Goal: Task Accomplishment & Management: Use online tool/utility

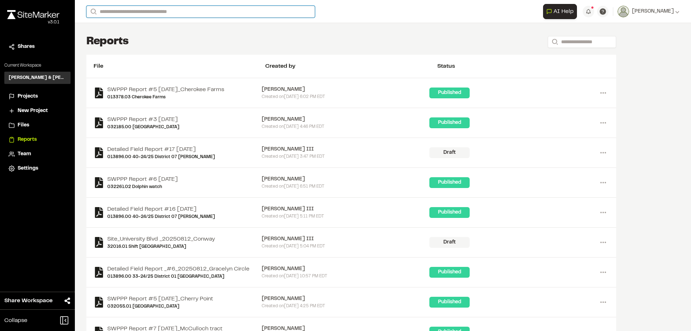
click at [140, 10] on input "Search" at bounding box center [200, 12] width 229 height 12
click at [170, 82] on p "032104.00 [PERSON_NAME] Tract - Dunkin Donuts" at bounding box center [164, 84] width 147 height 9
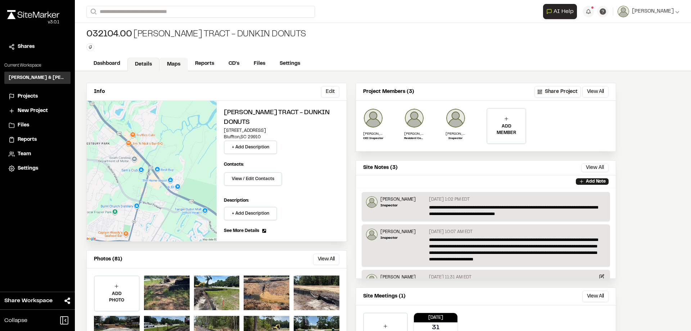
click at [174, 65] on link "Maps" at bounding box center [173, 65] width 28 height 14
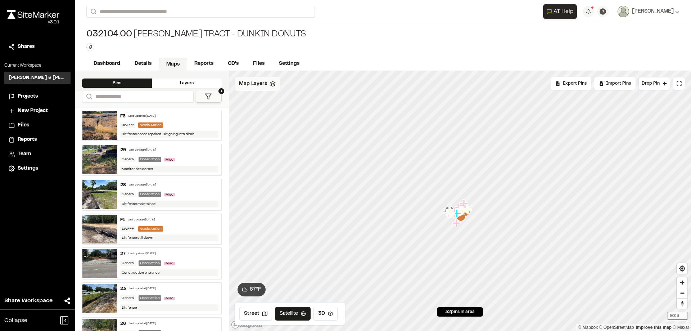
click at [259, 88] on div "Map Layers" at bounding box center [257, 84] width 45 height 14
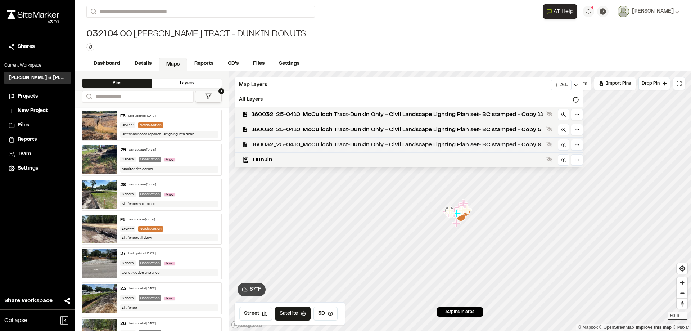
click at [370, 141] on span "160032_25-0410_McCulloch Tract-Dunkin Only - Civil Landscape Lighting Plan set-…" at bounding box center [397, 144] width 291 height 9
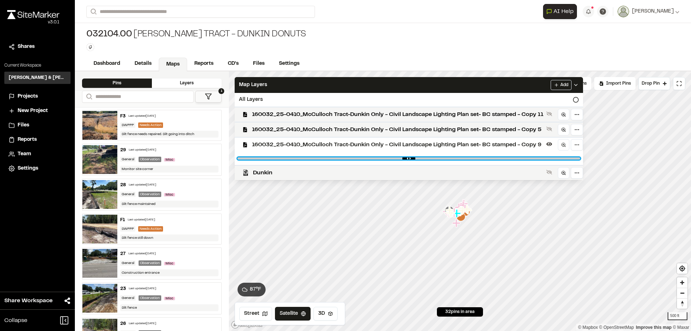
drag, startPoint x: 574, startPoint y: 159, endPoint x: 483, endPoint y: 169, distance: 92.0
type input "****"
click at [483, 159] on input "range" at bounding box center [409, 158] width 343 height 2
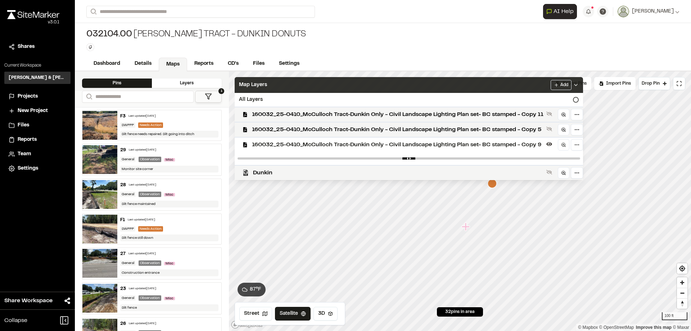
click at [442, 81] on div "Map Layers Add" at bounding box center [409, 85] width 348 height 16
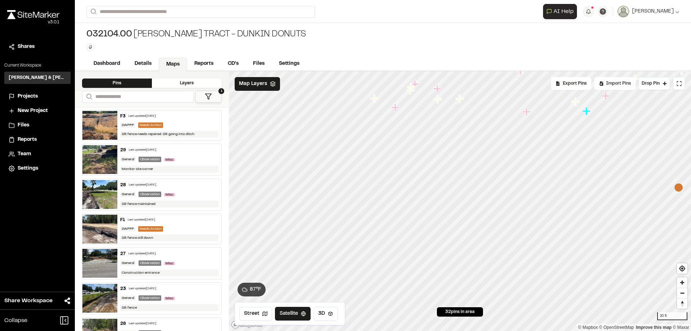
click at [613, 83] on span "Import Pins" at bounding box center [618, 83] width 25 height 6
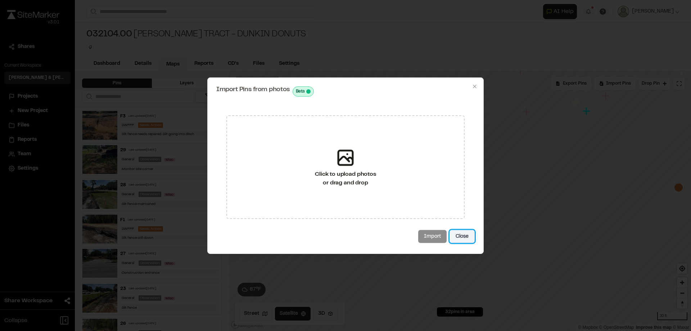
click at [465, 235] on button "Close" at bounding box center [461, 236] width 25 height 13
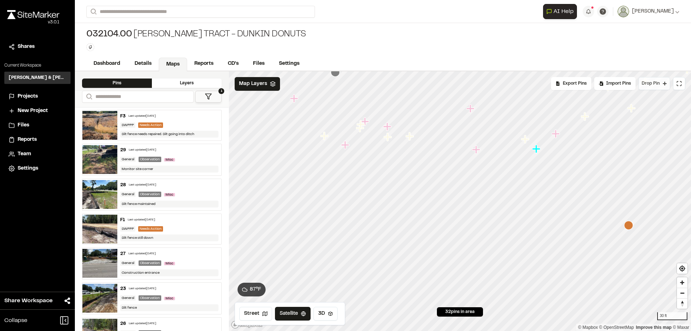
click at [658, 83] on span "Drop Pin" at bounding box center [651, 83] width 18 height 6
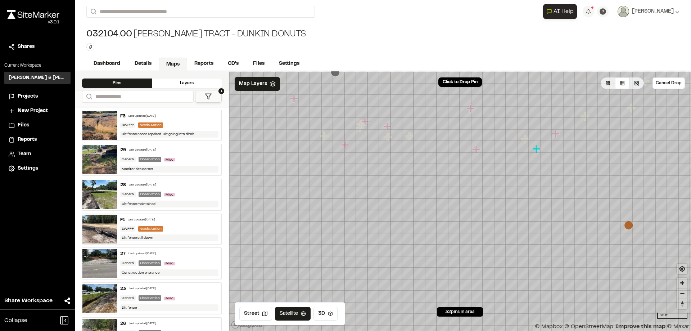
click at [353, 49] on div "032104.00 [PERSON_NAME] Tract - Dunkin Donuts Type Enter or comma to add tag." at bounding box center [383, 40] width 616 height 34
click at [675, 83] on button "Cancel Drop" at bounding box center [668, 83] width 32 height 12
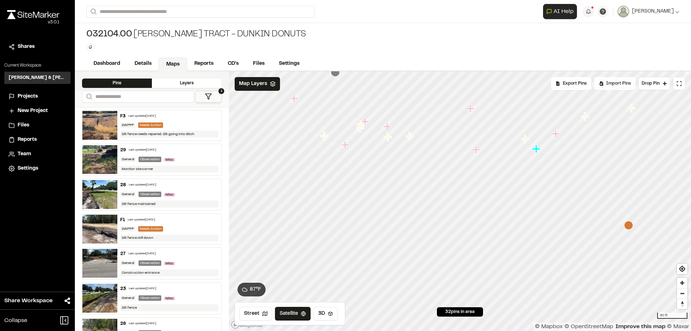
click at [622, 84] on span "Import Pins" at bounding box center [618, 83] width 25 height 6
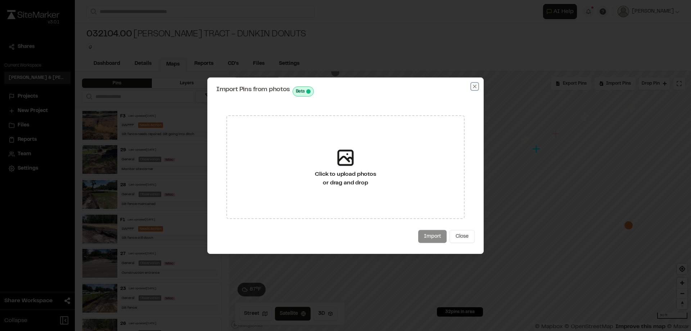
click at [474, 86] on icon "button" at bounding box center [475, 86] width 6 height 6
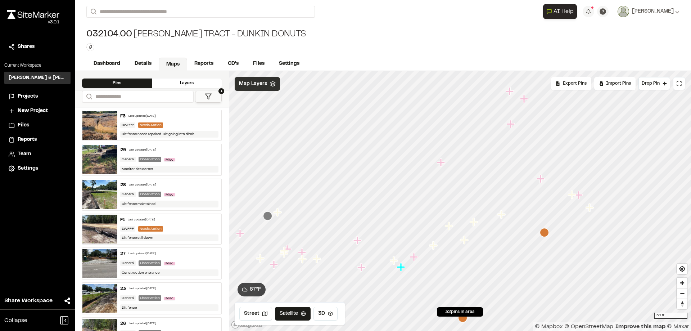
click at [270, 83] on polygon at bounding box center [272, 82] width 5 height 3
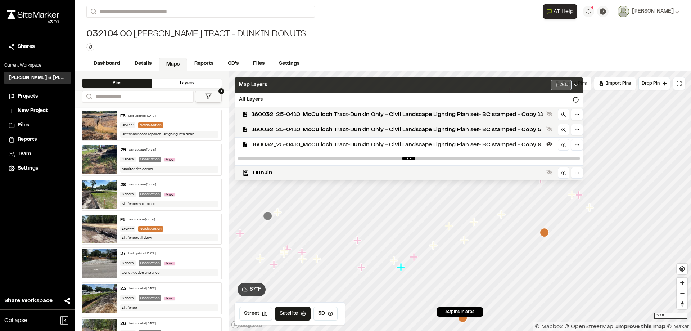
click at [566, 85] on html "Close sidebar v 3.0.1 Shares Current Workspace [PERSON_NAME] & [PERSON_NAME] In…" at bounding box center [345, 165] width 691 height 331
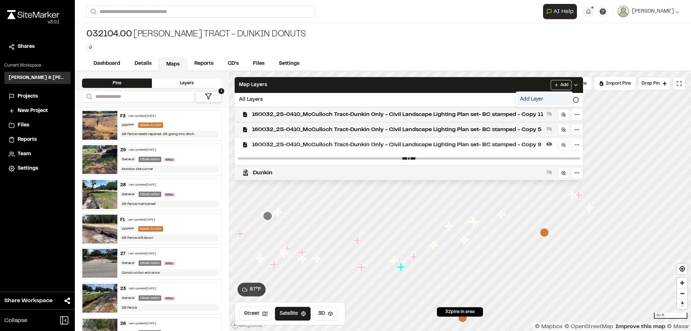
click at [539, 94] on link "Add Layer" at bounding box center [544, 99] width 54 height 12
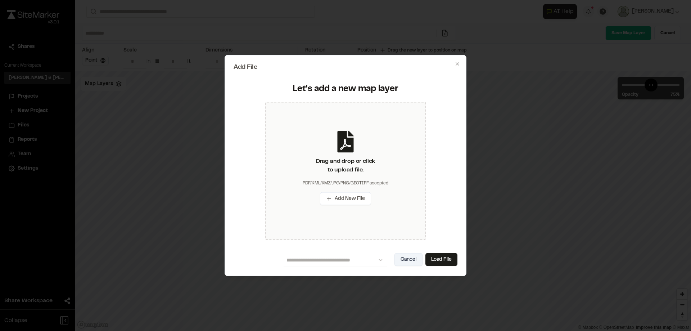
click at [413, 258] on button "Cancel" at bounding box center [408, 259] width 28 height 13
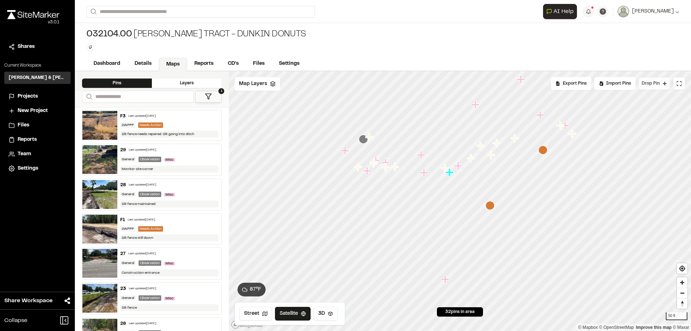
click at [655, 84] on span "Drop Pin" at bounding box center [651, 83] width 18 height 6
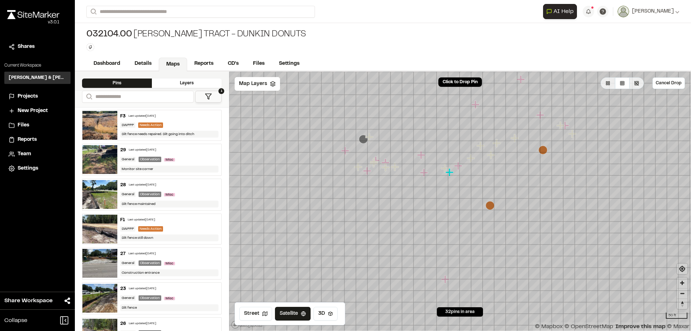
click at [475, 34] on div "032104.00 [PERSON_NAME] Tract - Dunkin Donuts Type Enter or comma to add tag." at bounding box center [383, 40] width 616 height 34
click at [663, 82] on button "Cancel Drop" at bounding box center [668, 83] width 32 height 12
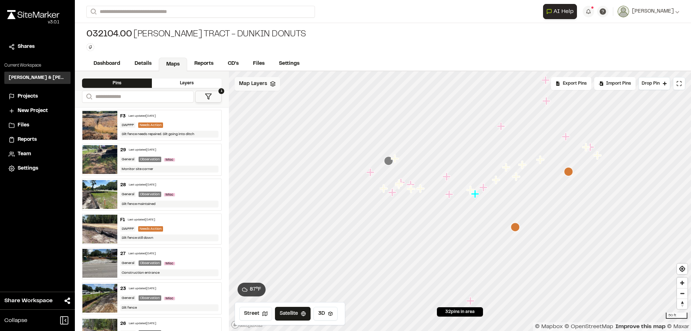
click at [273, 86] on polyline at bounding box center [272, 85] width 5 height 1
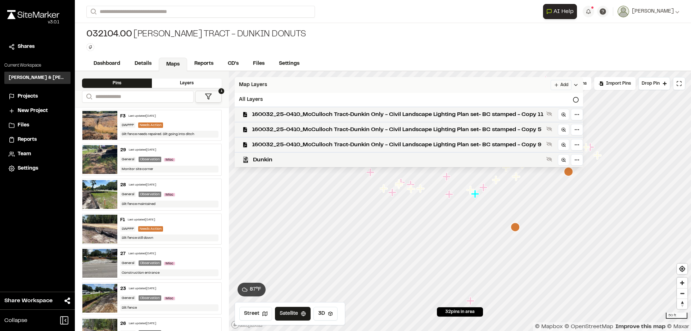
click at [558, 83] on div "Click to Drop Pin 32 pins in area Export Pins Available Datums Datums Apply Con…" at bounding box center [460, 200] width 462 height 259
click at [550, 101] on link "Add Layer" at bounding box center [544, 99] width 54 height 12
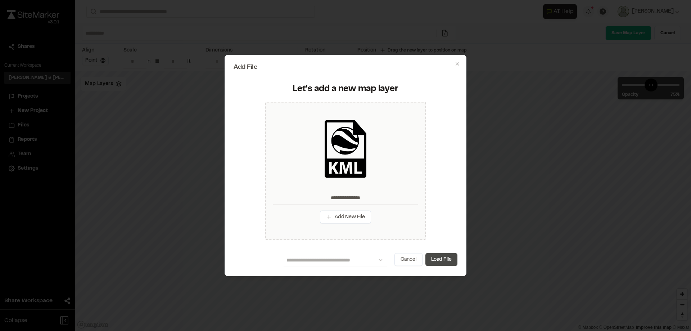
click at [454, 261] on button "Load File" at bounding box center [441, 259] width 32 height 13
type input "**********"
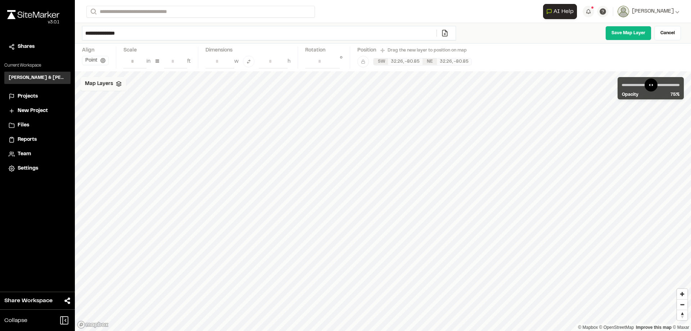
click at [111, 89] on div "Map Layers" at bounding box center [103, 84] width 45 height 14
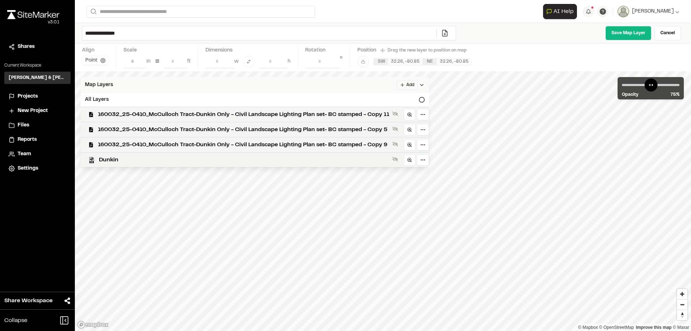
click at [325, 80] on div "Map Layers Add" at bounding box center [255, 85] width 348 height 16
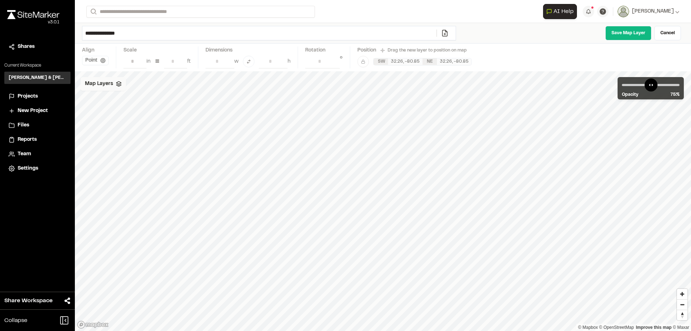
click at [120, 86] on icon at bounding box center [119, 84] width 6 height 6
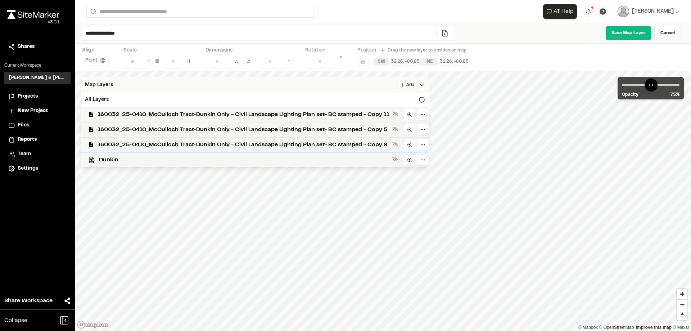
click at [96, 84] on span "Map Layers" at bounding box center [99, 85] width 28 height 8
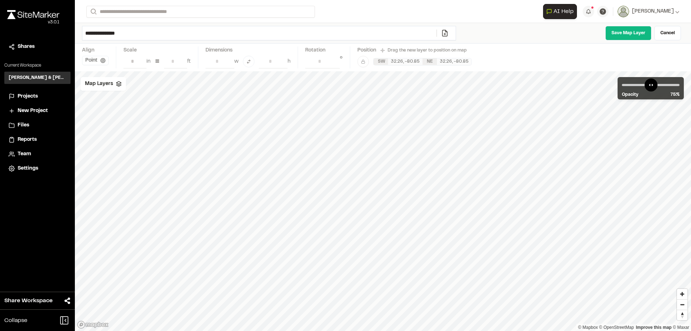
click at [119, 84] on polyline at bounding box center [118, 84] width 5 height 1
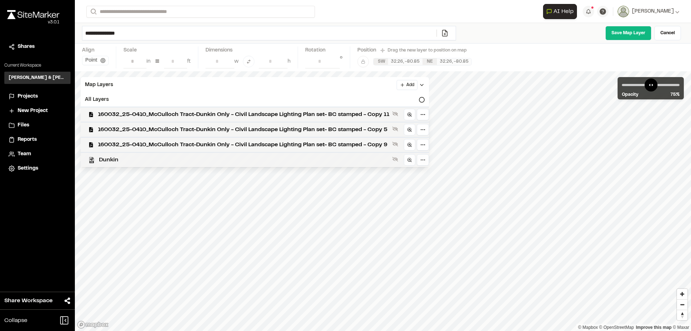
click at [190, 165] on div "Dunkin" at bounding box center [252, 159] width 354 height 15
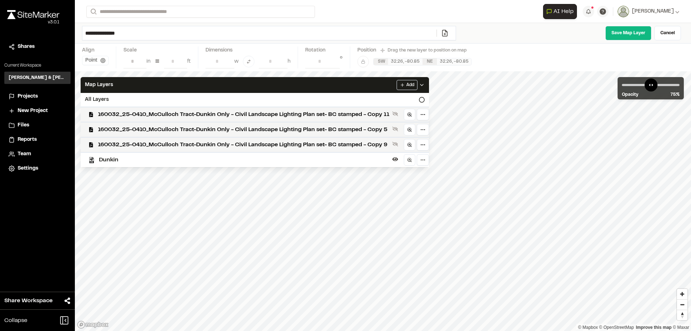
click at [191, 161] on span "Dunkin" at bounding box center [244, 159] width 290 height 9
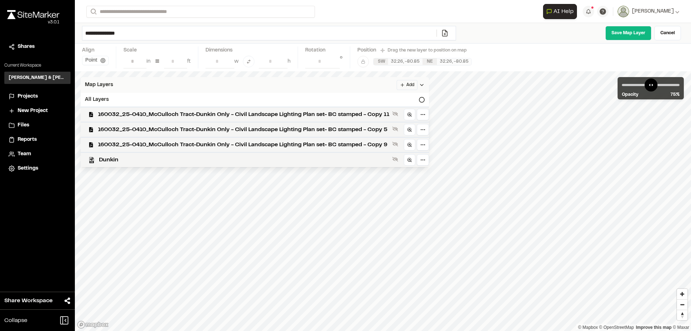
click at [110, 83] on span "Map Layers" at bounding box center [99, 85] width 28 height 8
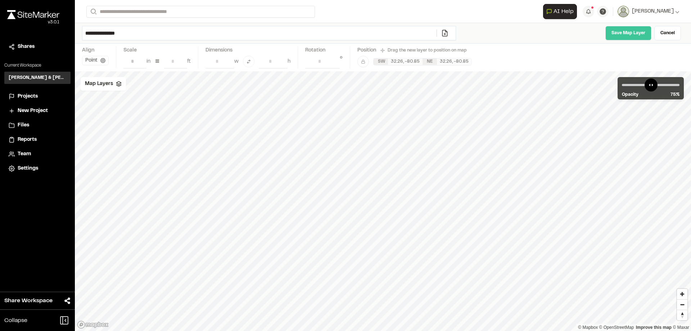
click at [626, 32] on link "Save Map Layer" at bounding box center [628, 33] width 46 height 14
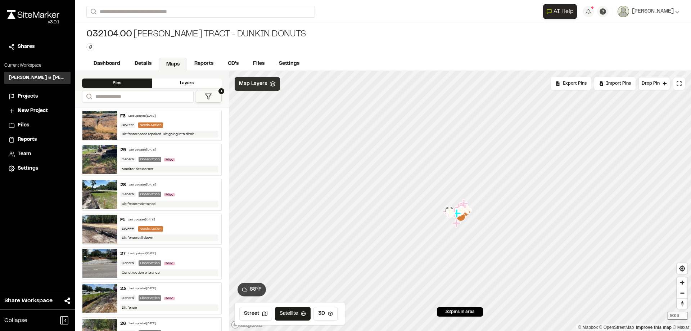
click at [264, 81] on span "Map Layers" at bounding box center [253, 84] width 28 height 8
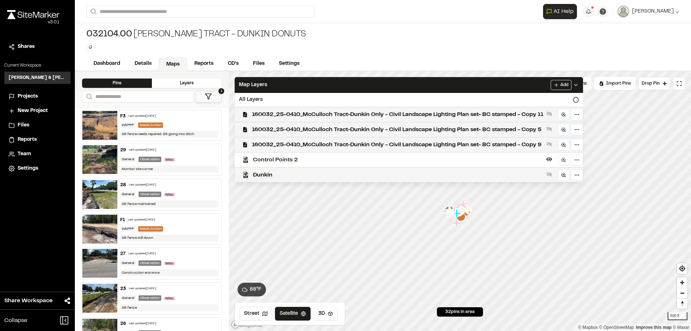
click at [366, 161] on span "Control Points 2" at bounding box center [398, 159] width 290 height 9
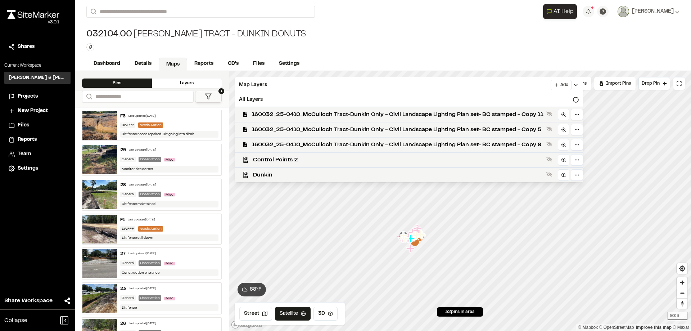
click at [406, 251] on icon "Map marker" at bounding box center [410, 248] width 9 height 9
click at [357, 154] on div "Control Points 2" at bounding box center [406, 159] width 354 height 15
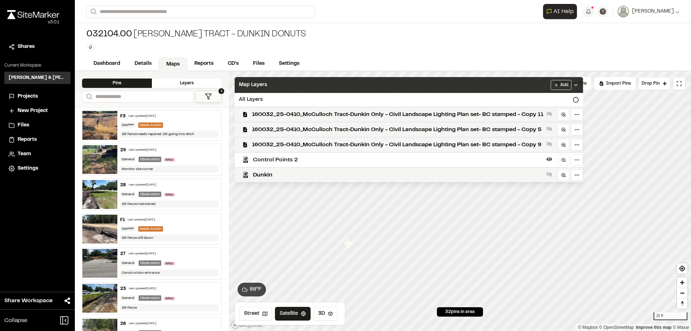
click at [471, 83] on div "Map Layers Add" at bounding box center [409, 85] width 348 height 16
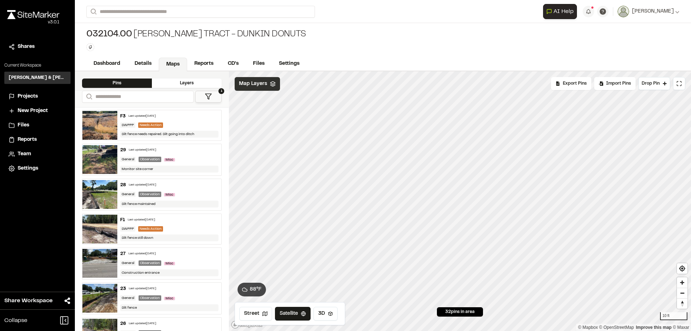
click at [271, 84] on icon at bounding box center [273, 84] width 6 height 6
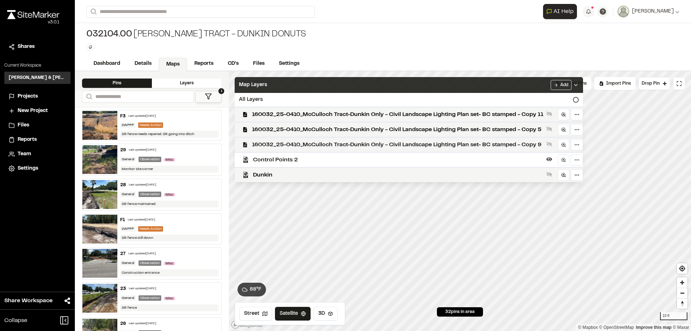
click at [337, 143] on span "160032_25-0410_McCulloch Tract-Dunkin Only - Civil Landscape Lighting Plan set-…" at bounding box center [397, 144] width 291 height 9
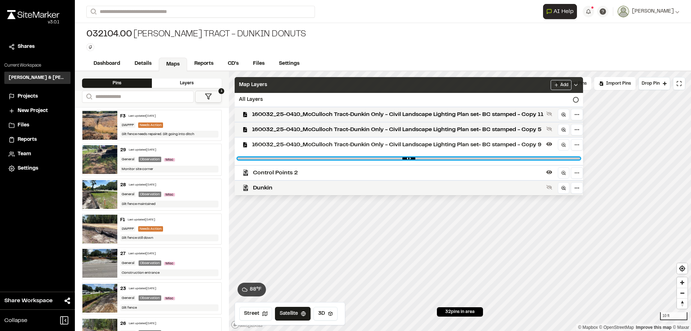
drag, startPoint x: 574, startPoint y: 159, endPoint x: 498, endPoint y: 168, distance: 76.1
type input "****"
click at [498, 159] on input "range" at bounding box center [409, 158] width 343 height 2
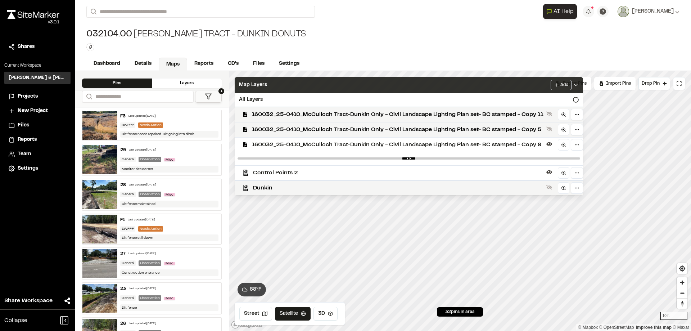
click at [449, 82] on div "Map Layers Add" at bounding box center [409, 85] width 348 height 16
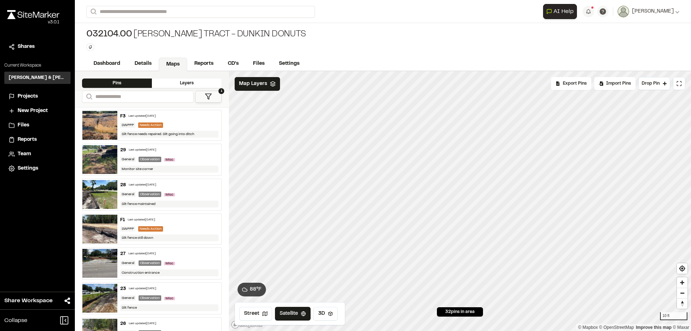
click at [271, 83] on icon at bounding box center [273, 84] width 6 height 6
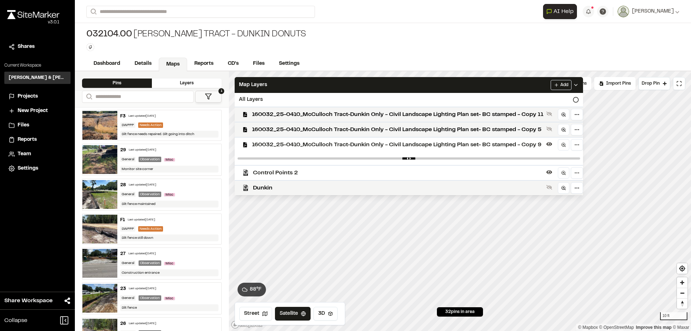
click at [470, 141] on span "160032_25-0410_McCulloch Tract-Dunkin Only - Civil Landscape Lighting Plan set-…" at bounding box center [397, 144] width 291 height 9
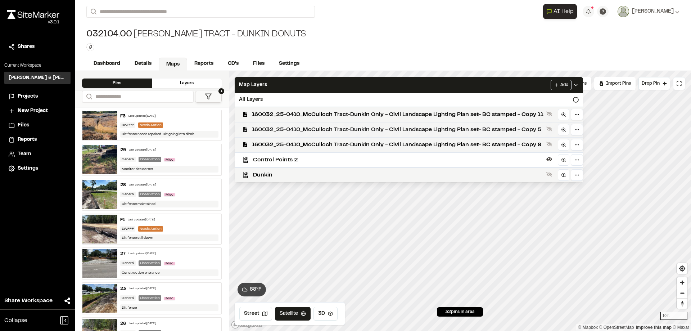
click at [468, 133] on span "160032_25-0410_McCulloch Tract-Dunkin Only - Civil Landscape Lighting Plan set-…" at bounding box center [397, 129] width 291 height 9
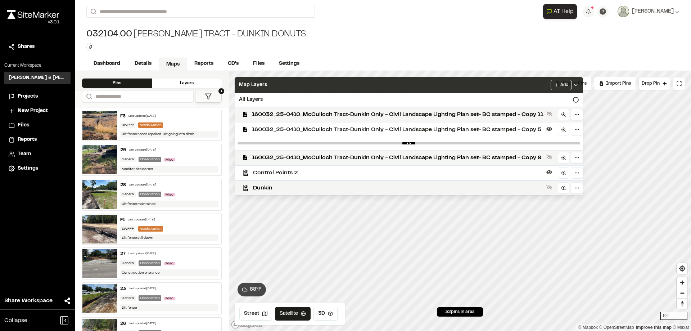
click at [501, 87] on div "Map Layers Add" at bounding box center [409, 85] width 348 height 16
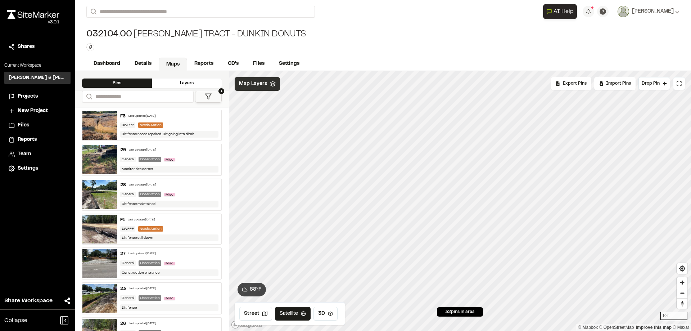
click at [267, 83] on div "Map Layers" at bounding box center [257, 84] width 45 height 14
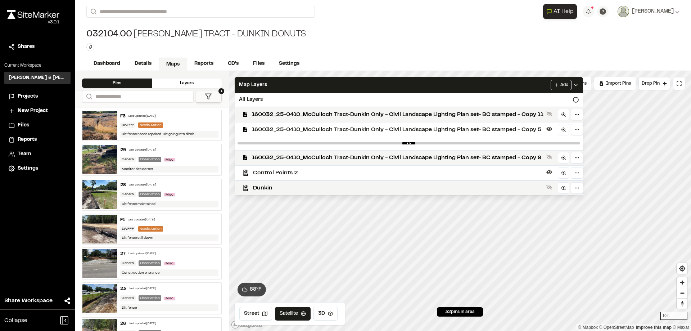
click at [457, 129] on span "160032_25-0410_McCulloch Tract-Dunkin Only - Civil Landscape Lighting Plan set-…" at bounding box center [397, 129] width 291 height 9
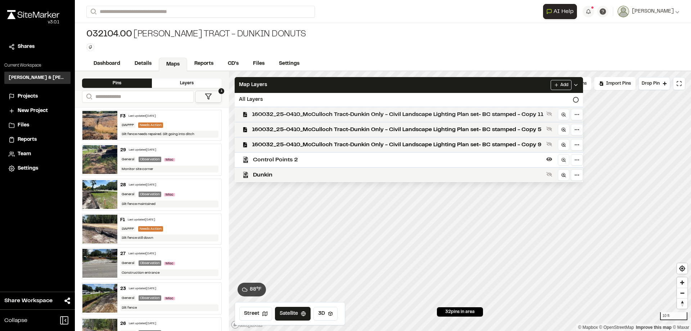
click at [460, 113] on span "160032_25-0410_McCulloch Tract-Dunkin Only - Civil Landscape Lighting Plan set-…" at bounding box center [397, 114] width 291 height 9
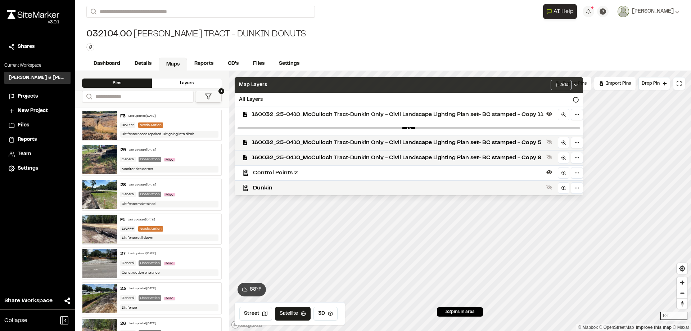
click at [503, 85] on div "Map Layers Add" at bounding box center [409, 85] width 348 height 16
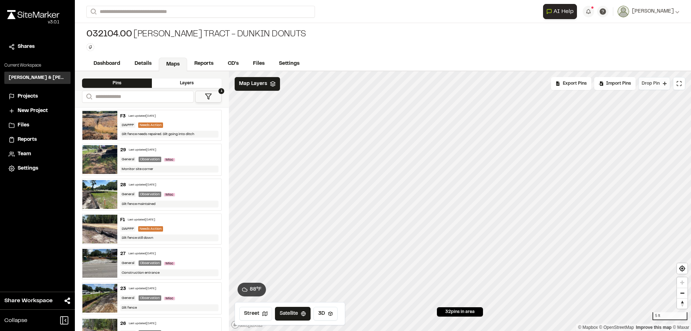
click at [651, 83] on span "Drop Pin" at bounding box center [651, 83] width 18 height 6
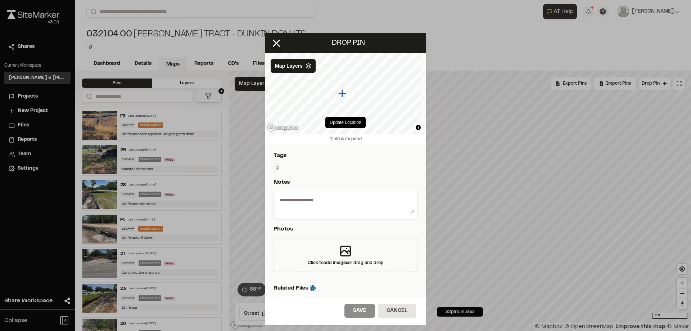
click at [312, 198] on textarea at bounding box center [345, 203] width 137 height 19
click at [279, 199] on textarea "**** ******" at bounding box center [343, 203] width 132 height 19
click at [280, 206] on textarea "******* ******" at bounding box center [343, 203] width 132 height 19
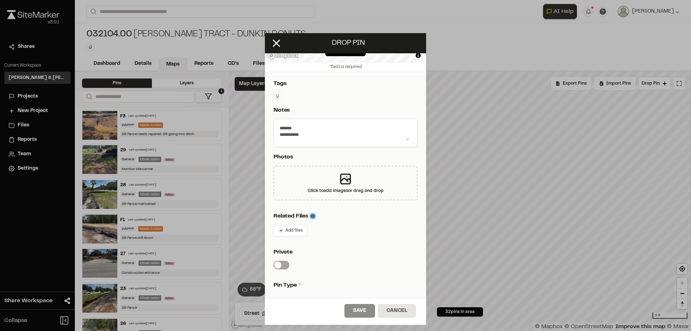
scroll to position [144, 0]
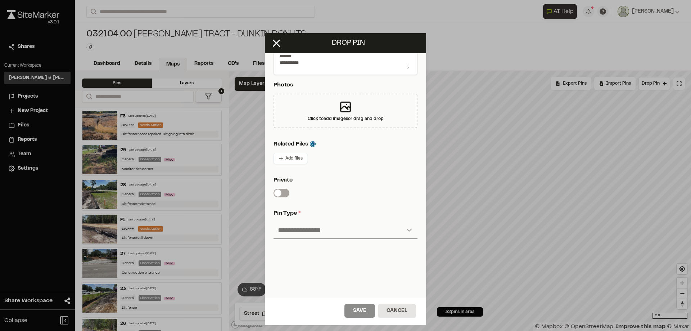
type textarea "**********"
click at [324, 230] on select "**********" at bounding box center [345, 230] width 144 height 17
select select "****"
click at [273, 222] on select "**********" at bounding box center [345, 230] width 144 height 17
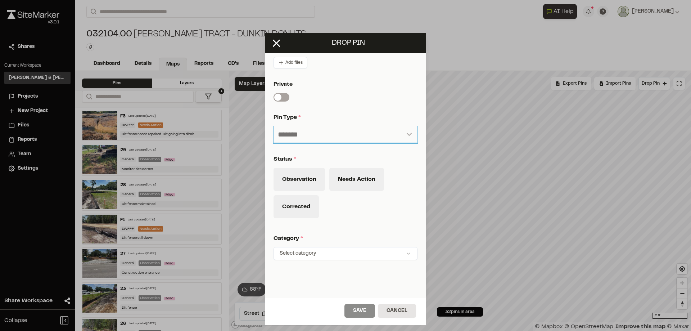
scroll to position [252, 0]
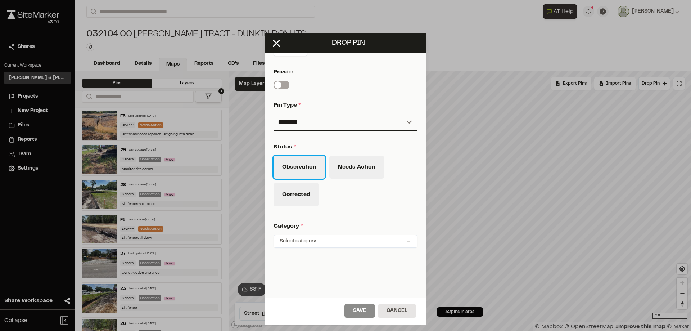
click at [313, 172] on button "Observation" at bounding box center [298, 166] width 51 height 23
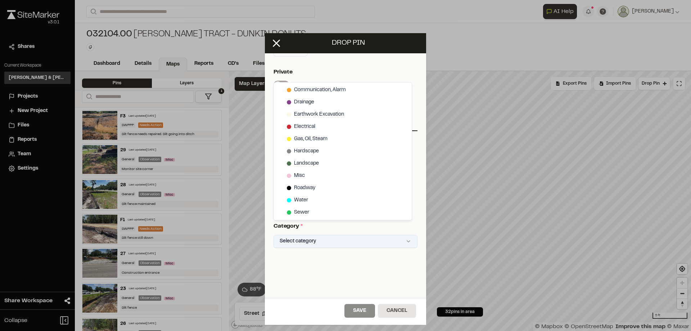
click at [358, 238] on html "Close sidebar v 3.0.1 Shares Current Workspace [PERSON_NAME] & [PERSON_NAME] In…" at bounding box center [345, 165] width 691 height 331
click at [302, 128] on span "Electrical" at bounding box center [304, 127] width 21 height 8
click at [298, 127] on span "Electrical" at bounding box center [304, 127] width 21 height 8
click at [303, 174] on span "Misc" at bounding box center [299, 176] width 11 height 8
click at [362, 310] on html "Close sidebar v 3.0.1 Shares Current Workspace [PERSON_NAME] & [PERSON_NAME] In…" at bounding box center [345, 165] width 691 height 331
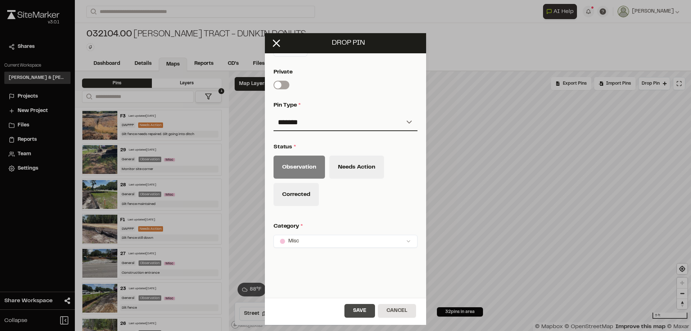
click at [355, 312] on button "Save" at bounding box center [359, 311] width 31 height 14
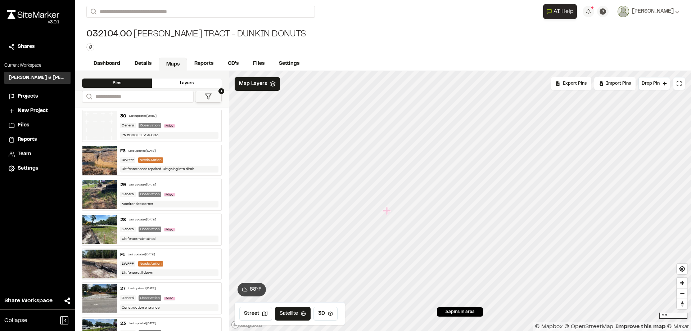
click at [387, 211] on icon "Map marker" at bounding box center [387, 211] width 8 height 8
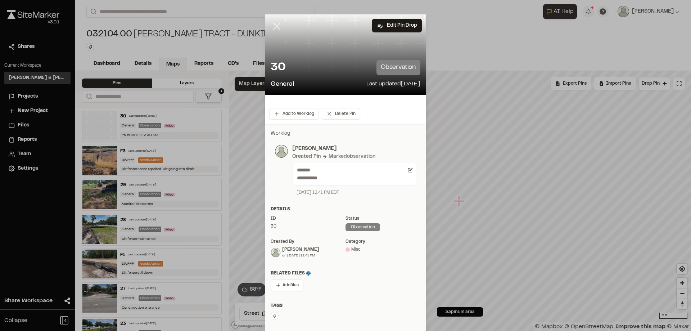
click at [279, 25] on icon at bounding box center [277, 26] width 12 height 12
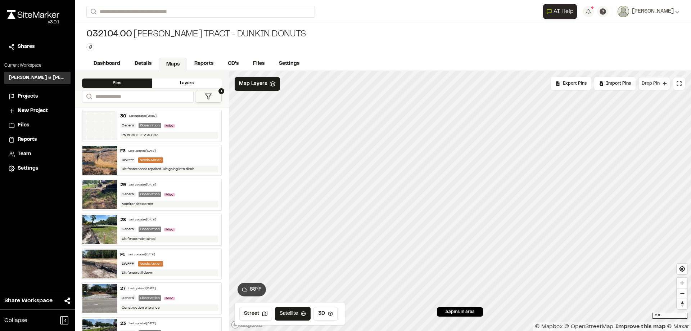
click at [657, 82] on span "Drop Pin" at bounding box center [651, 83] width 18 height 6
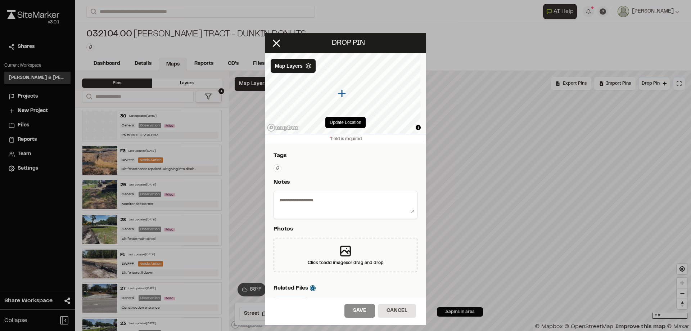
click at [298, 204] on textarea at bounding box center [345, 203] width 137 height 19
type textarea "**********"
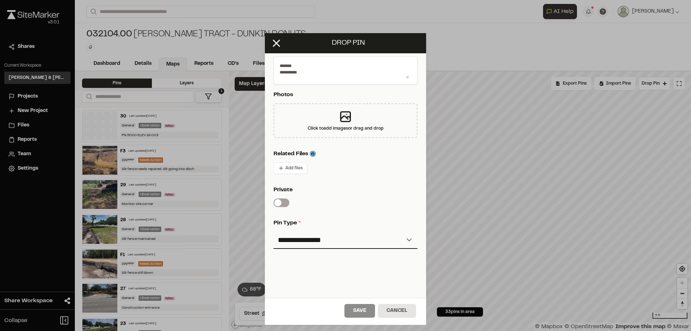
scroll to position [161, 0]
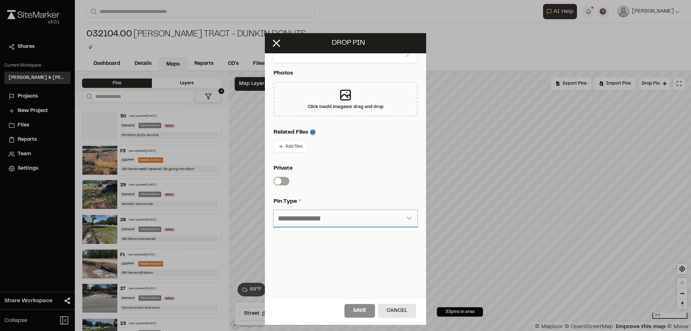
click at [315, 211] on select "**********" at bounding box center [345, 218] width 144 height 17
click at [318, 211] on select "**********" at bounding box center [345, 218] width 144 height 17
select select "****"
click at [273, 210] on select "**********" at bounding box center [345, 218] width 144 height 17
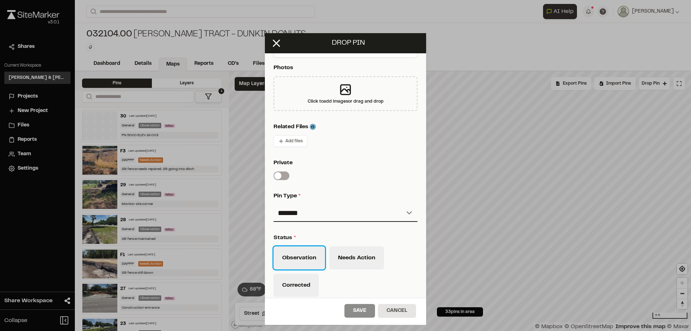
click at [304, 258] on button "Observation" at bounding box center [298, 257] width 51 height 23
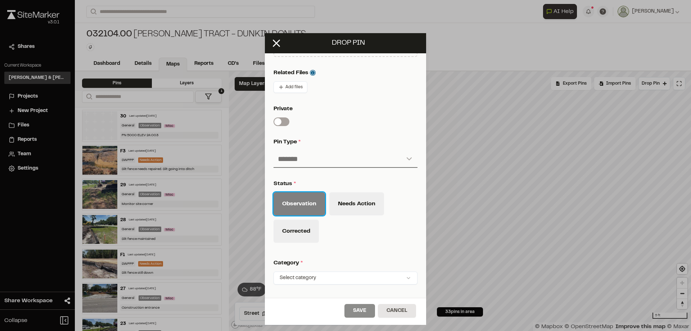
scroll to position [269, 0]
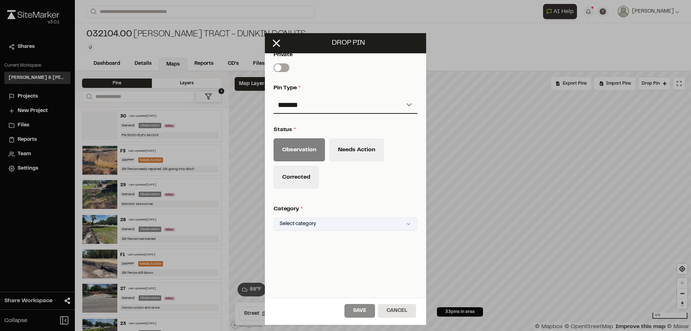
click at [301, 223] on html "Close sidebar v 3.0.1 Shares Current Workspace [PERSON_NAME] & [PERSON_NAME] In…" at bounding box center [345, 165] width 691 height 331
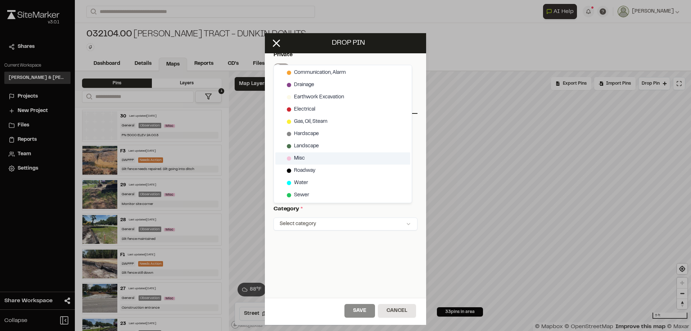
click at [304, 160] on span "Misc" at bounding box center [299, 158] width 11 height 8
click at [359, 307] on html "Close sidebar v 3.0.1 Shares Current Workspace [PERSON_NAME] & [PERSON_NAME] In…" at bounding box center [345, 165] width 691 height 331
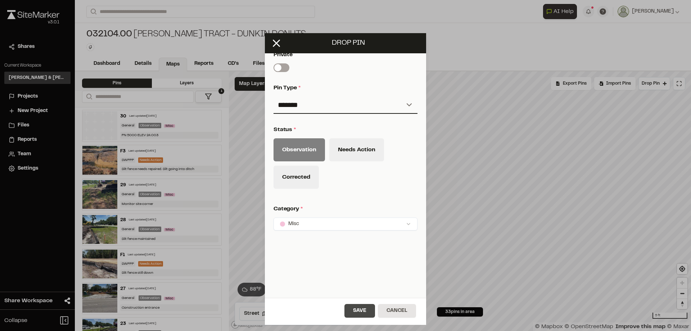
click at [360, 309] on button "Save" at bounding box center [359, 311] width 31 height 14
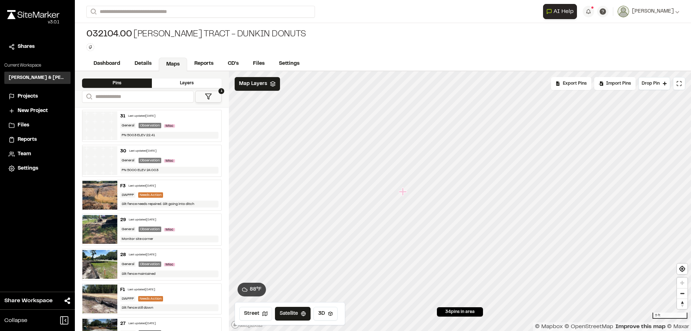
click at [406, 189] on icon "Map marker" at bounding box center [403, 191] width 9 height 9
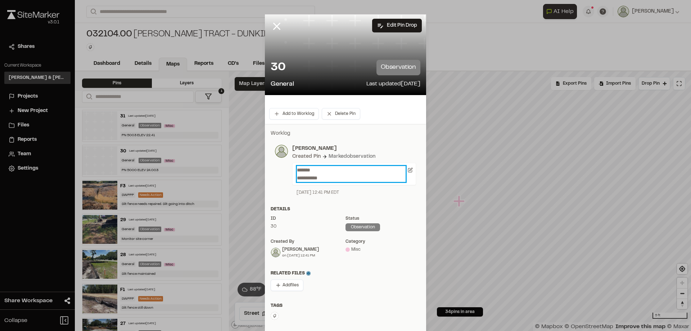
click at [324, 177] on p "**********" at bounding box center [351, 174] width 109 height 16
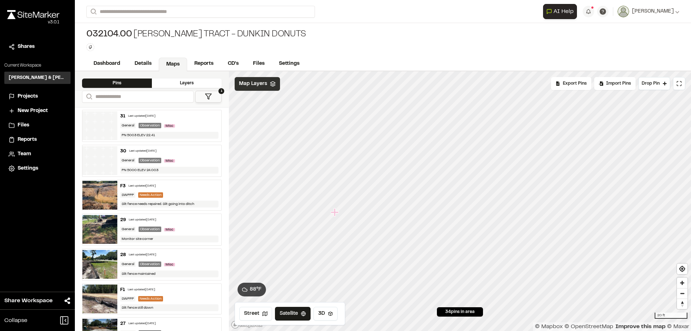
click at [264, 83] on span "Map Layers" at bounding box center [253, 84] width 28 height 8
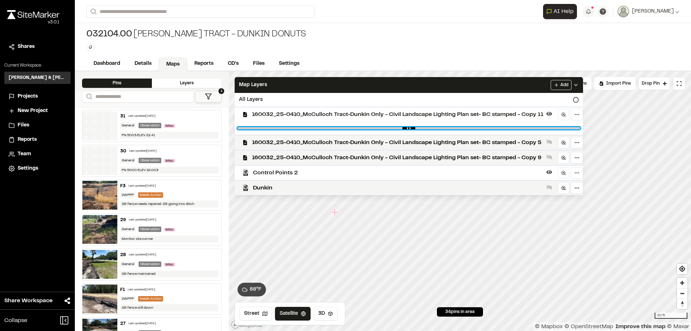
drag, startPoint x: 577, startPoint y: 128, endPoint x: 506, endPoint y: 137, distance: 71.1
type input "****"
click at [506, 129] on input "range" at bounding box center [409, 128] width 343 height 2
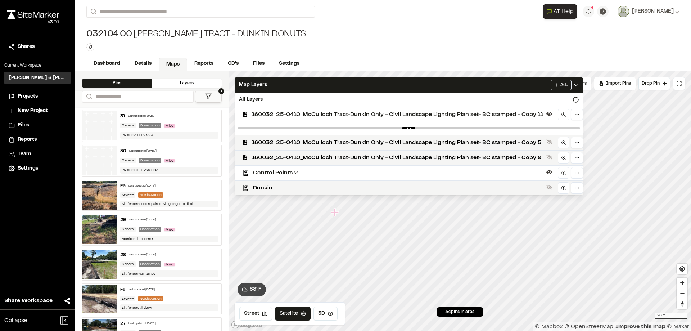
click at [510, 109] on div "160032_25-0410_McCulloch Tract-Dunkin Only - Civil Landscape Lighting Plan set-…" at bounding box center [406, 114] width 354 height 15
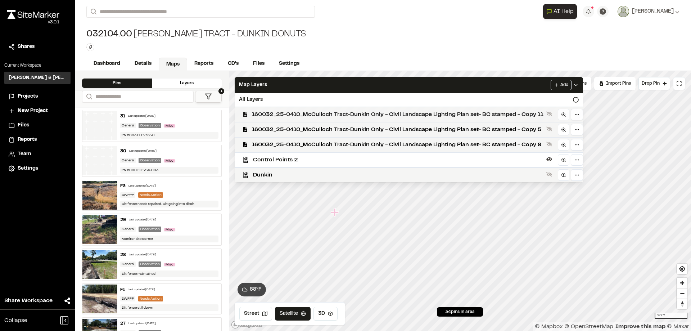
click at [493, 115] on span "160032_25-0410_McCulloch Tract-Dunkin Only - Civil Landscape Lighting Plan set-…" at bounding box center [397, 114] width 291 height 9
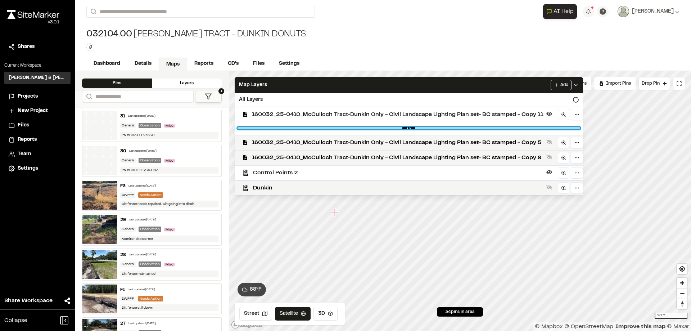
drag, startPoint x: 574, startPoint y: 127, endPoint x: 515, endPoint y: 131, distance: 59.5
type input "****"
click at [515, 129] on input "range" at bounding box center [409, 128] width 343 height 2
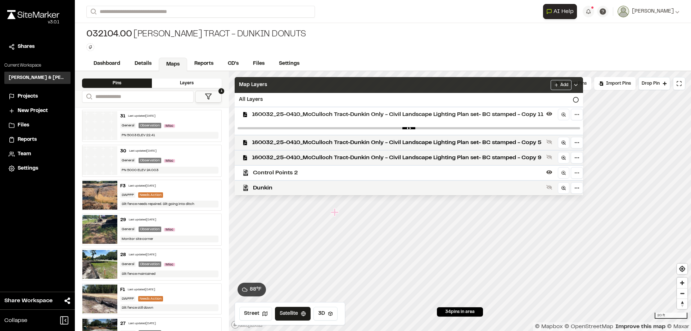
click at [495, 83] on div "Map Layers Add" at bounding box center [409, 85] width 348 height 16
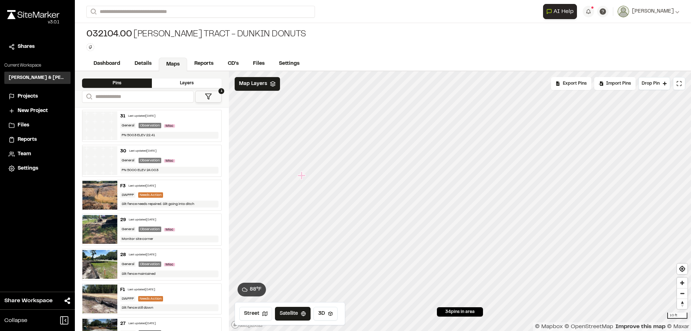
click at [303, 175] on icon "Map marker" at bounding box center [302, 175] width 8 height 8
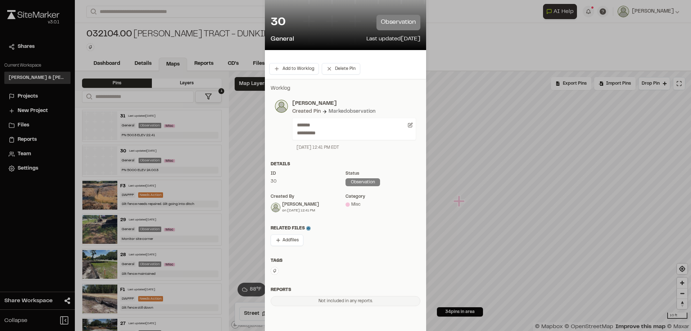
scroll to position [89, 0]
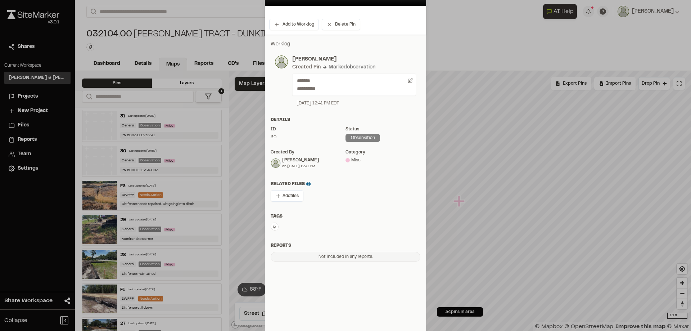
click at [273, 226] on icon at bounding box center [274, 226] width 4 height 4
click at [302, 238] on input "text" at bounding box center [316, 237] width 91 height 13
type input "**********"
click at [330, 248] on div "Add new tag " Control Point "" at bounding box center [316, 249] width 91 height 10
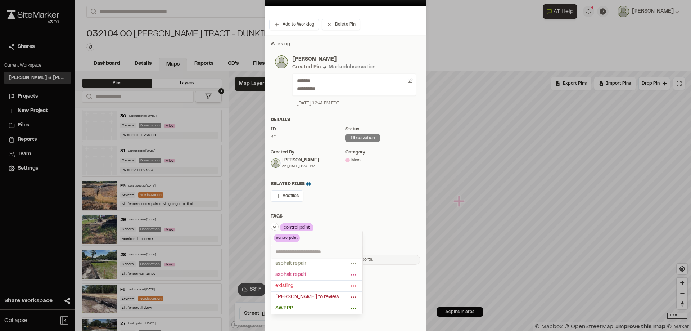
click at [478, 32] on div at bounding box center [345, 76] width 691 height 331
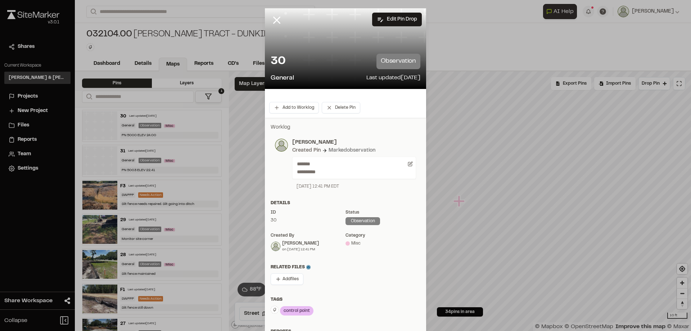
scroll to position [0, 0]
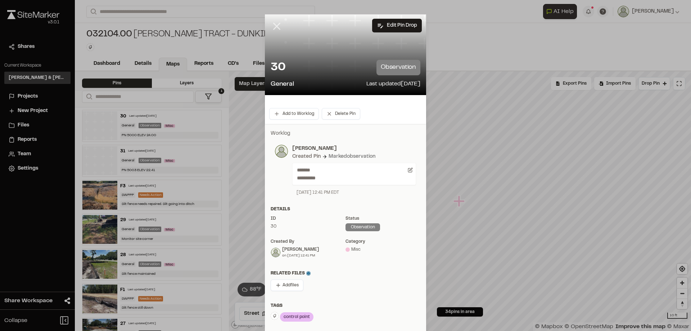
click at [274, 27] on line at bounding box center [277, 26] width 6 height 6
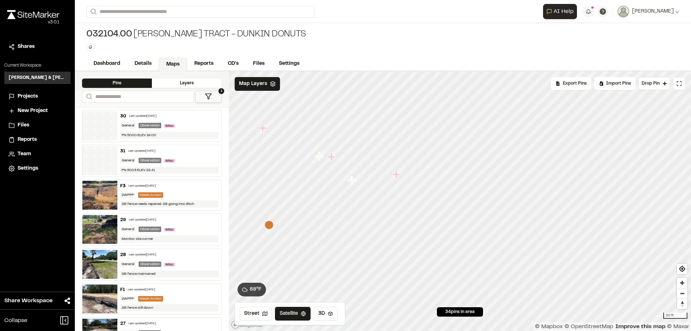
click at [397, 176] on icon "Map marker" at bounding box center [396, 174] width 8 height 8
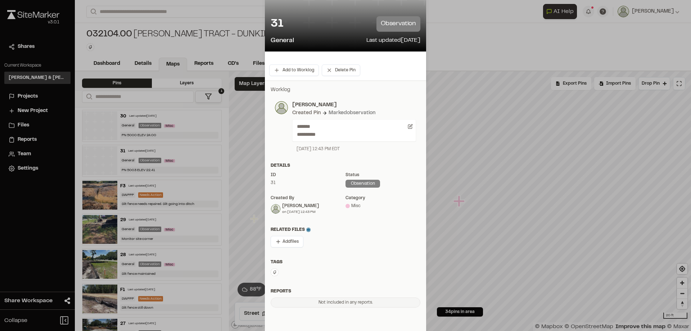
scroll to position [89, 0]
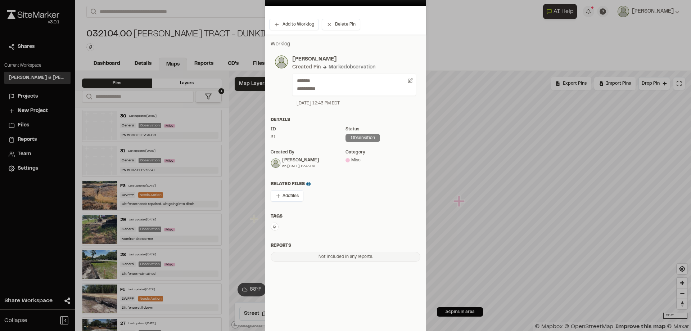
click at [273, 226] on icon at bounding box center [274, 226] width 4 height 4
click at [295, 272] on span "control point" at bounding box center [311, 271] width 73 height 8
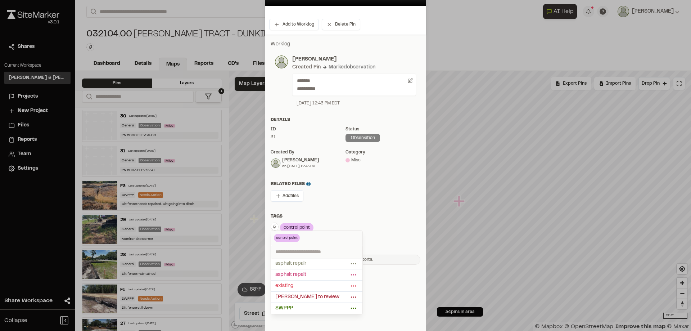
click at [344, 200] on div at bounding box center [345, 76] width 691 height 331
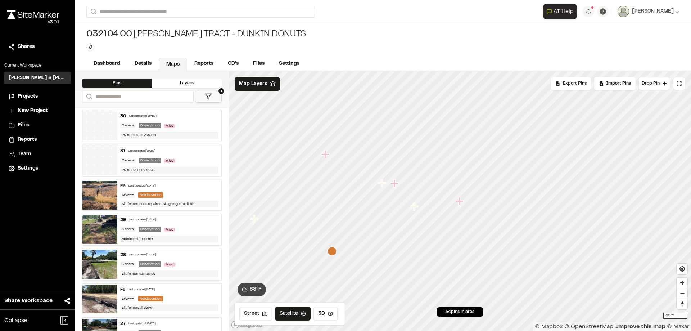
click at [460, 204] on icon "Map marker" at bounding box center [459, 201] width 8 height 8
